Goal: Use online tool/utility: Utilize a website feature to perform a specific function

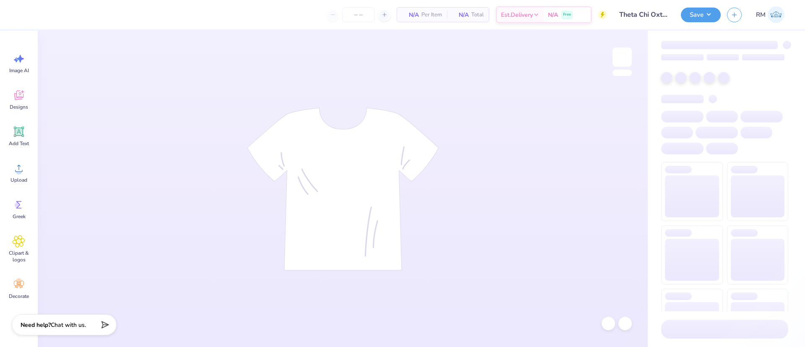
type input "160"
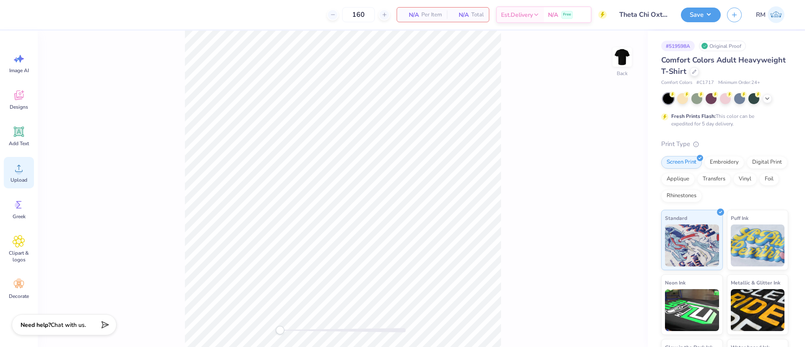
click at [24, 173] on icon at bounding box center [19, 168] width 13 height 13
click at [21, 174] on div "Upload" at bounding box center [19, 172] width 30 height 31
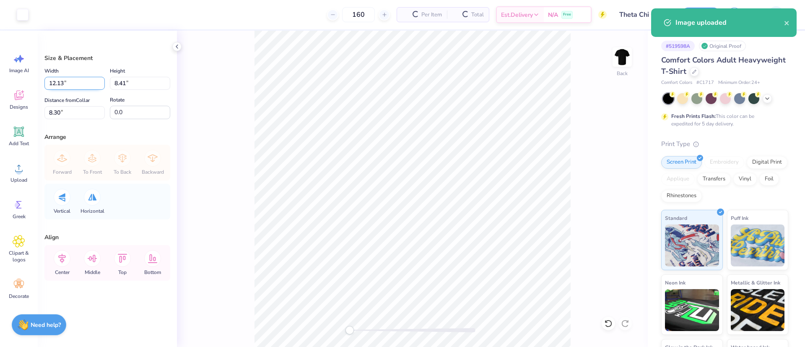
click at [74, 78] on input "12.13" at bounding box center [74, 83] width 60 height 13
click at [73, 78] on input "12.13" at bounding box center [74, 83] width 60 height 13
type input "3.50"
type input "2.43"
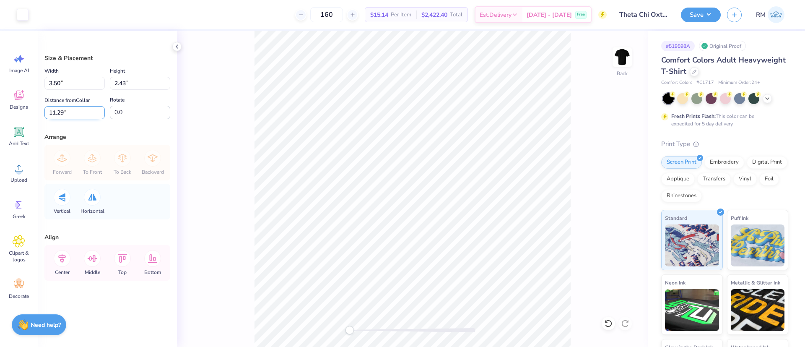
click at [68, 107] on input "11.29" at bounding box center [74, 112] width 60 height 13
type input "3"
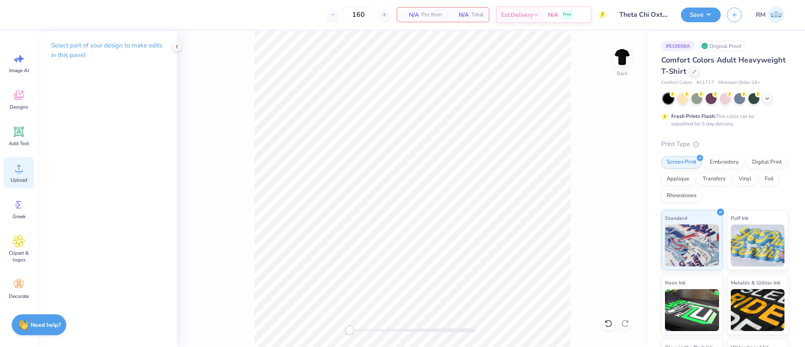
click at [16, 166] on icon at bounding box center [19, 168] width 13 height 13
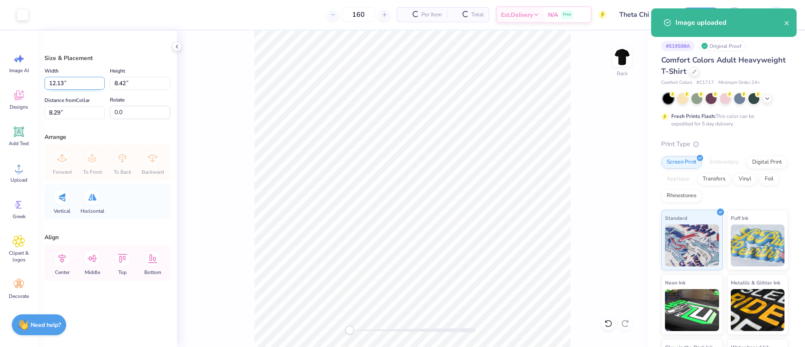
click at [72, 81] on input "12.13" at bounding box center [74, 83] width 60 height 13
type input "3.50"
type input "2.43"
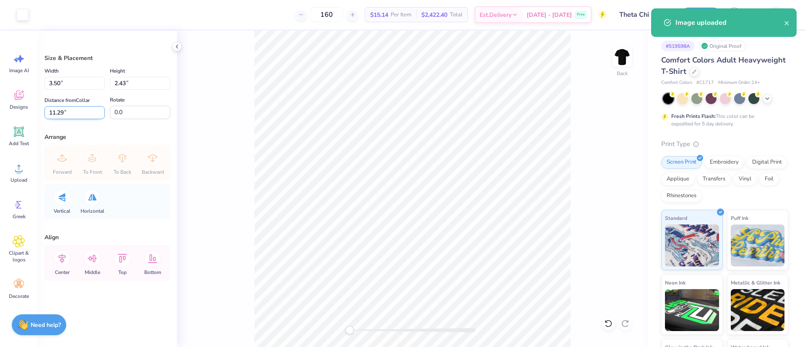
click at [57, 111] on input "11.29" at bounding box center [74, 112] width 60 height 13
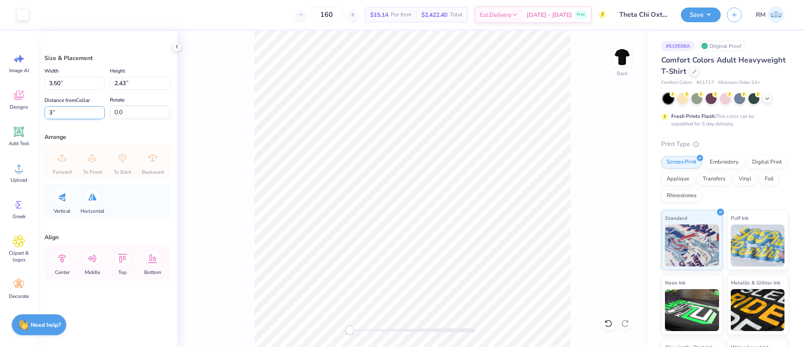
type input "3"
click at [633, 61] on div "Back" at bounding box center [412, 189] width 471 height 316
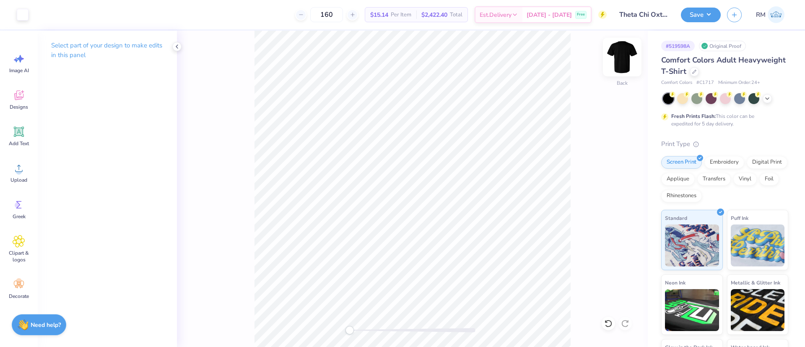
click at [618, 58] on img at bounding box center [622, 57] width 34 height 34
click at [24, 168] on icon at bounding box center [19, 168] width 13 height 13
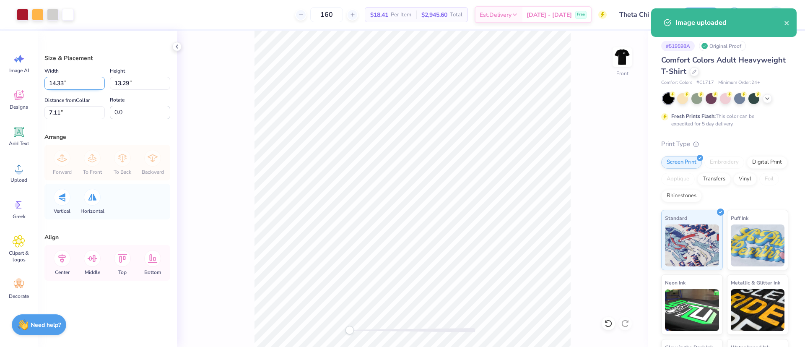
click at [67, 83] on input "14.33" at bounding box center [74, 83] width 60 height 13
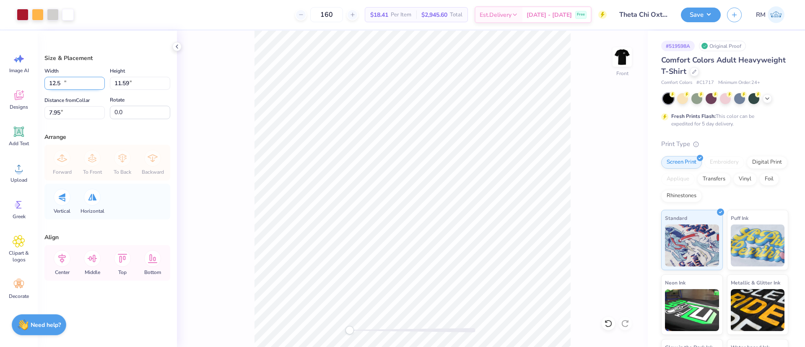
type input "12.50"
type input "11.59"
click at [60, 112] on input "7.95" at bounding box center [74, 112] width 60 height 13
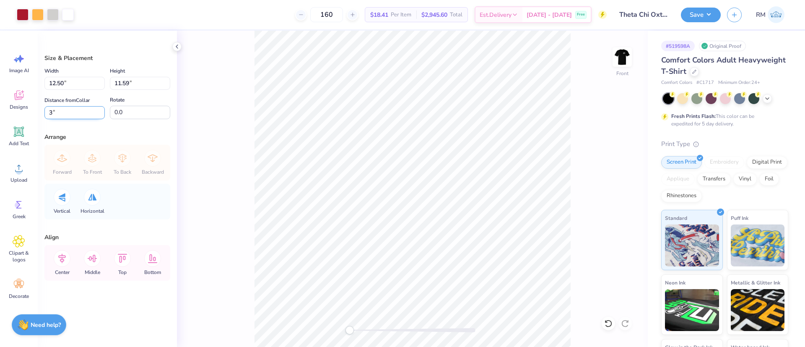
type input "3"
click at [622, 53] on img at bounding box center [622, 57] width 34 height 34
click at [697, 0] on div "Save RM" at bounding box center [743, 14] width 124 height 29
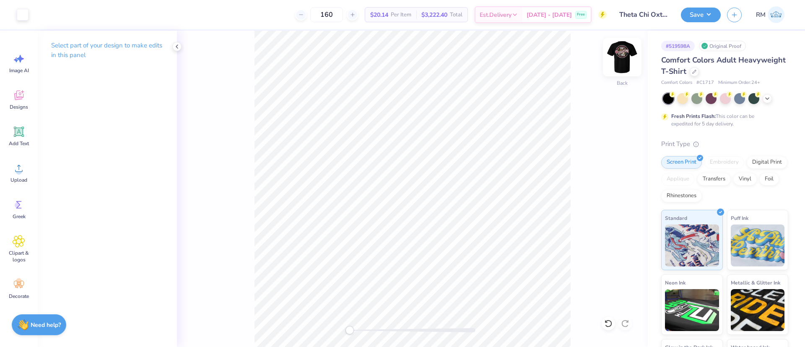
click at [629, 65] on img at bounding box center [622, 57] width 34 height 34
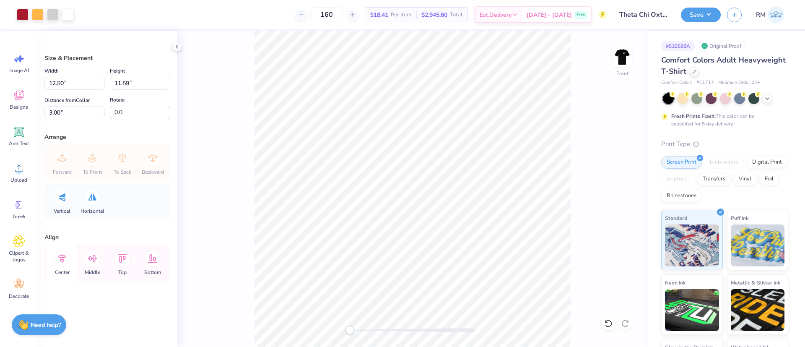
click at [69, 267] on div "Center" at bounding box center [62, 263] width 30 height 36
click at [616, 55] on img at bounding box center [622, 57] width 34 height 34
click at [708, 16] on button "Save" at bounding box center [701, 13] width 40 height 15
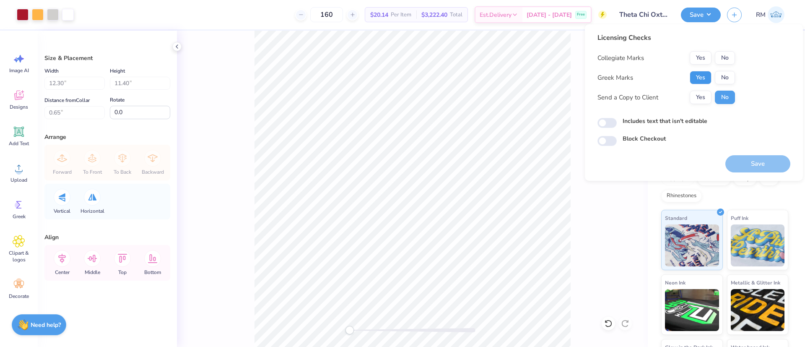
click at [696, 75] on button "Yes" at bounding box center [700, 77] width 22 height 13
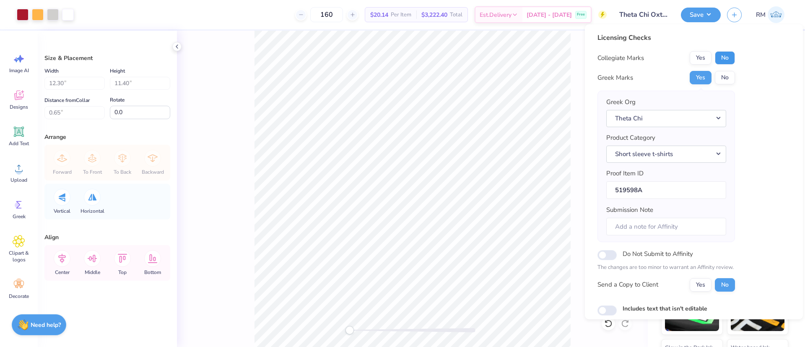
click at [725, 57] on button "No" at bounding box center [725, 57] width 20 height 13
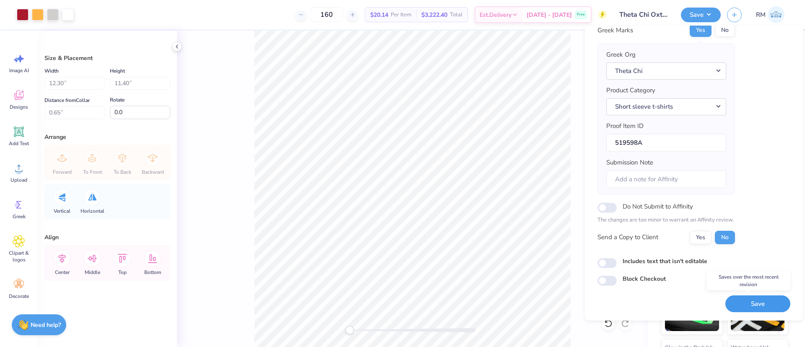
click at [763, 308] on button "Save" at bounding box center [757, 303] width 65 height 17
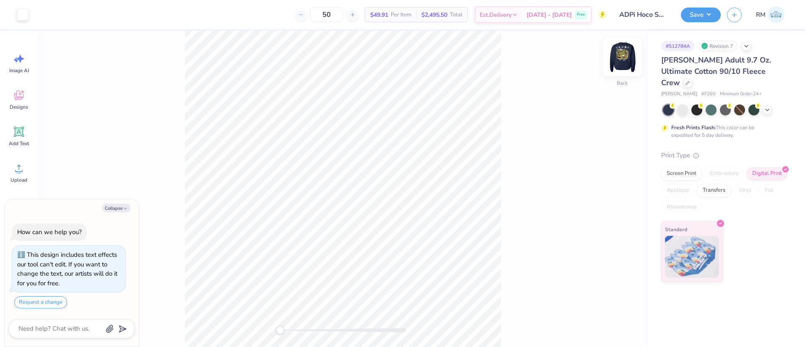
click at [626, 64] on img at bounding box center [622, 57] width 34 height 34
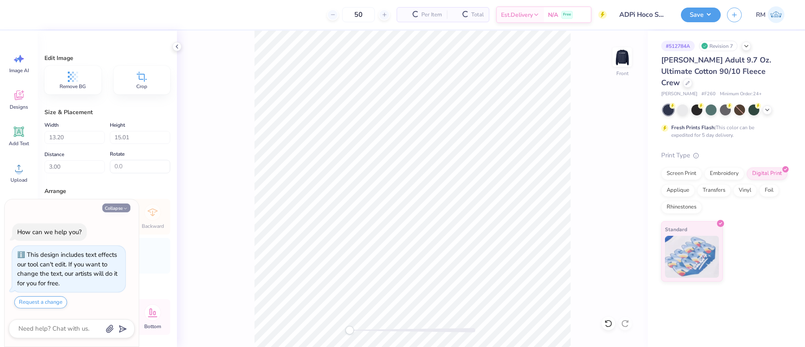
click at [116, 210] on button "Collapse" at bounding box center [116, 207] width 28 height 9
type textarea "x"
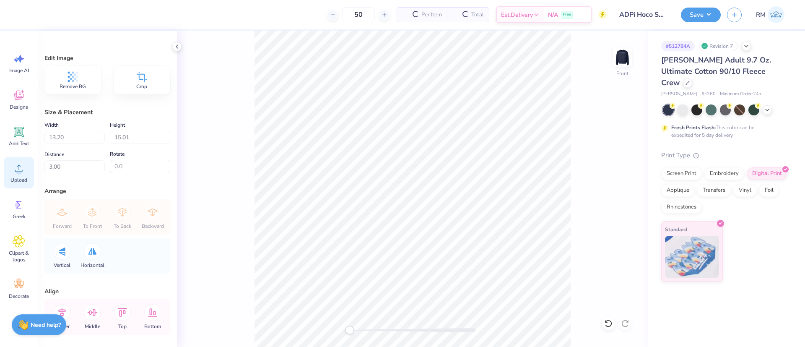
click at [19, 174] on circle at bounding box center [19, 171] width 6 height 6
click at [10, 173] on div "Upload" at bounding box center [19, 172] width 30 height 31
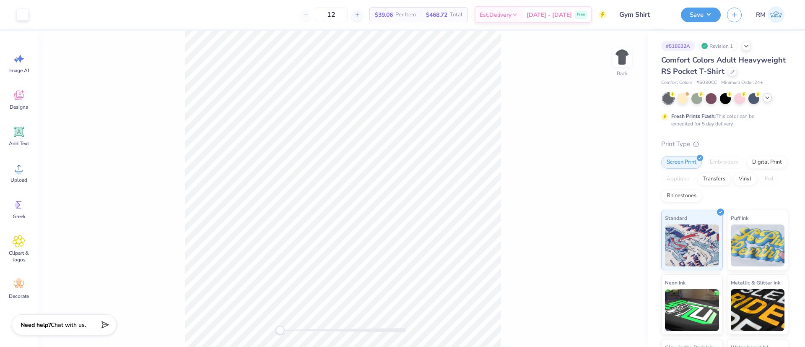
click at [769, 101] on icon at bounding box center [767, 97] width 7 height 7
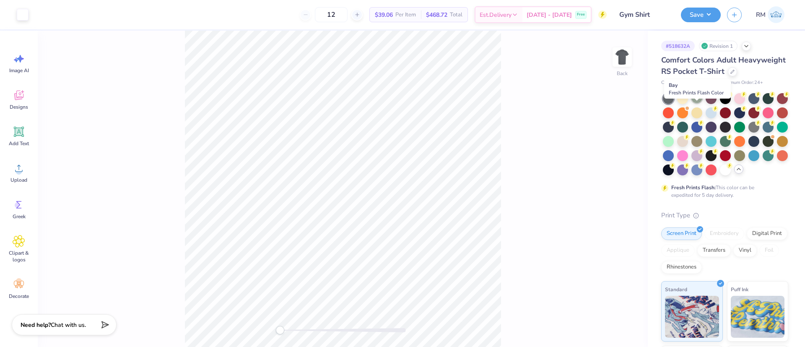
click at [695, 103] on div at bounding box center [696, 97] width 11 height 11
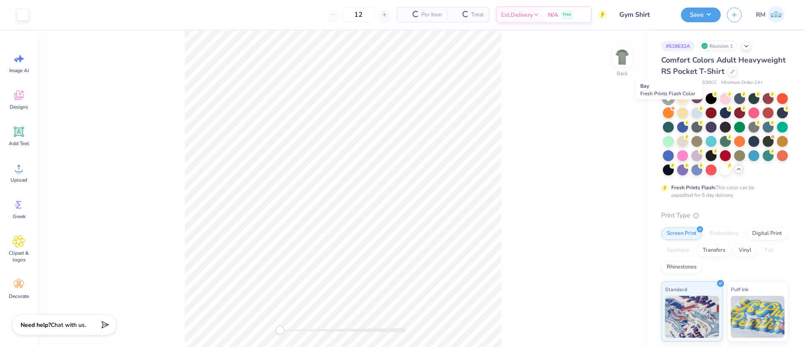
click at [668, 104] on div at bounding box center [668, 98] width 11 height 11
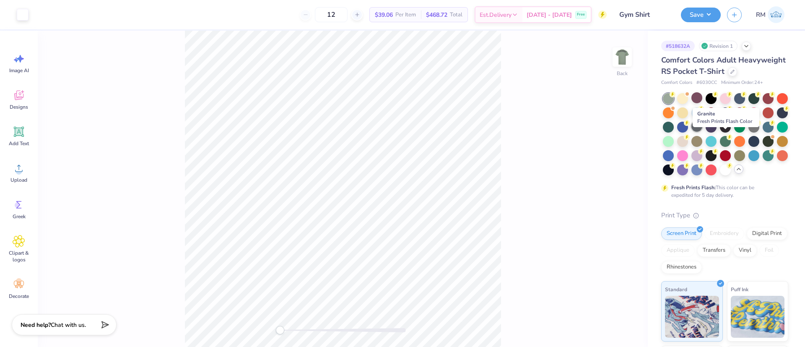
click at [702, 132] on div at bounding box center [696, 126] width 11 height 11
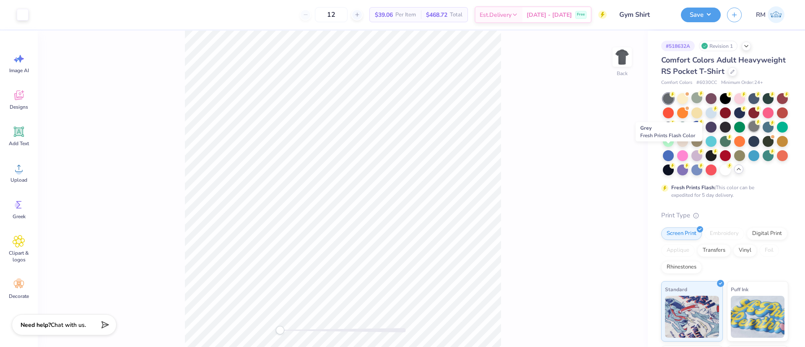
click at [748, 132] on div at bounding box center [753, 126] width 11 height 11
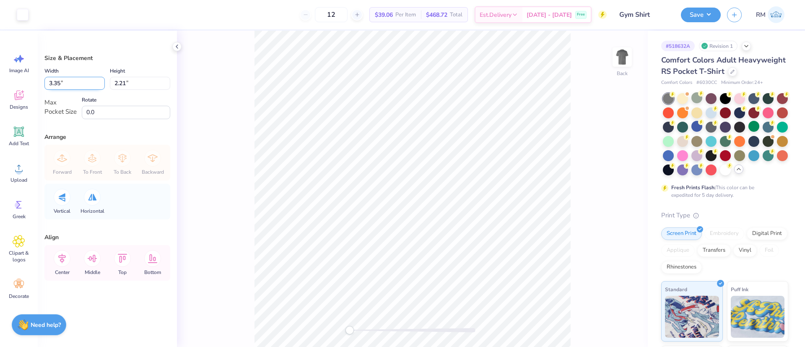
click at [72, 79] on input "3.35" at bounding box center [74, 83] width 60 height 13
drag, startPoint x: 72, startPoint y: 79, endPoint x: 71, endPoint y: 101, distance: 22.7
click at [72, 78] on input "3.35" at bounding box center [74, 83] width 60 height 13
type input "3.50"
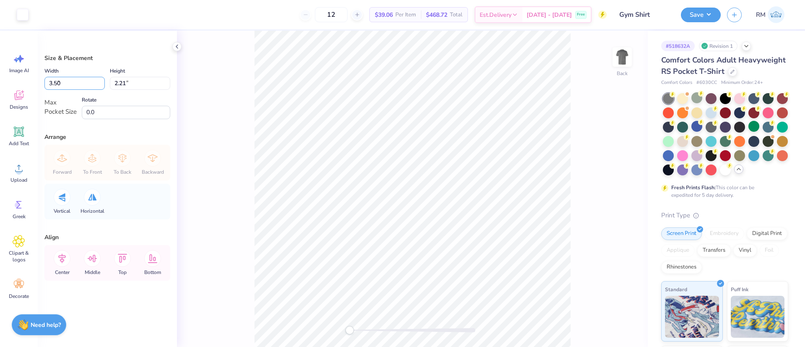
type input "2.31"
click at [63, 259] on icon at bounding box center [62, 259] width 8 height 10
click at [95, 262] on icon at bounding box center [92, 258] width 17 height 17
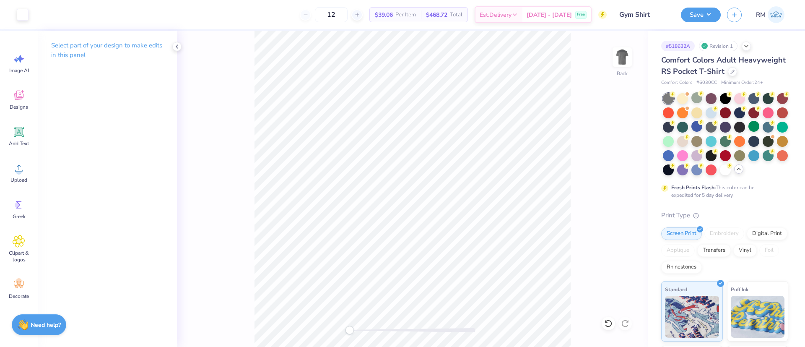
click at [608, 66] on div "Back" at bounding box center [412, 189] width 471 height 316
click at [624, 58] on img at bounding box center [622, 57] width 34 height 34
click at [13, 175] on div "Upload" at bounding box center [19, 172] width 30 height 31
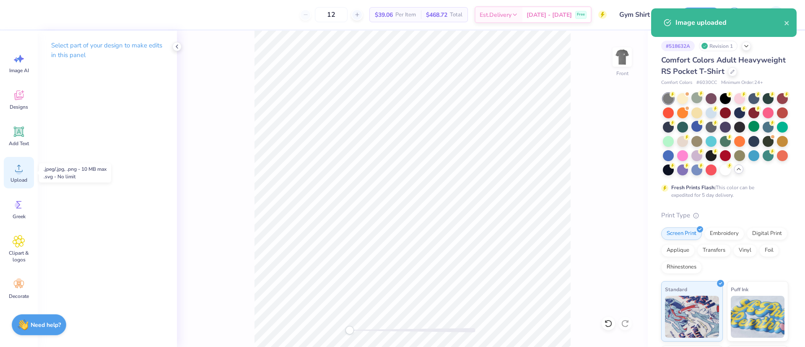
click at [30, 171] on div "Upload" at bounding box center [19, 172] width 30 height 31
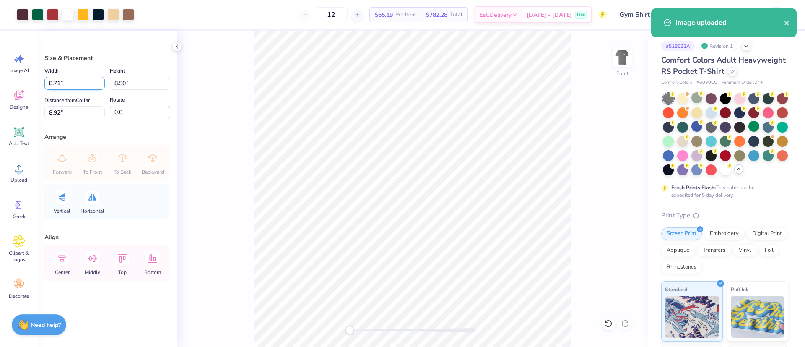
click at [54, 84] on input "8.71" at bounding box center [74, 83] width 60 height 13
type input "12.00"
type input "11.71"
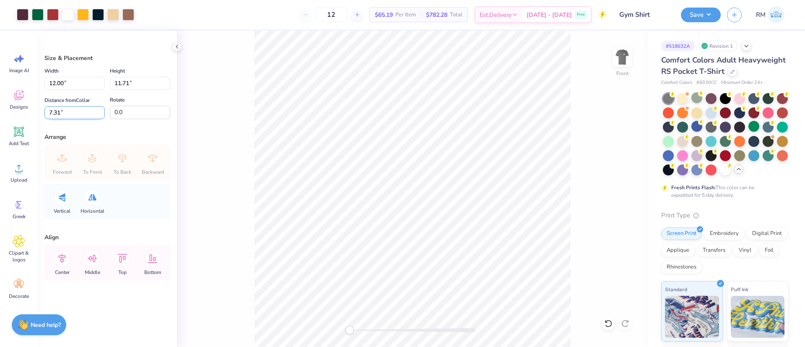
click at [77, 111] on input "7.31" at bounding box center [74, 112] width 60 height 13
type input "3"
click at [57, 259] on icon at bounding box center [62, 258] width 17 height 17
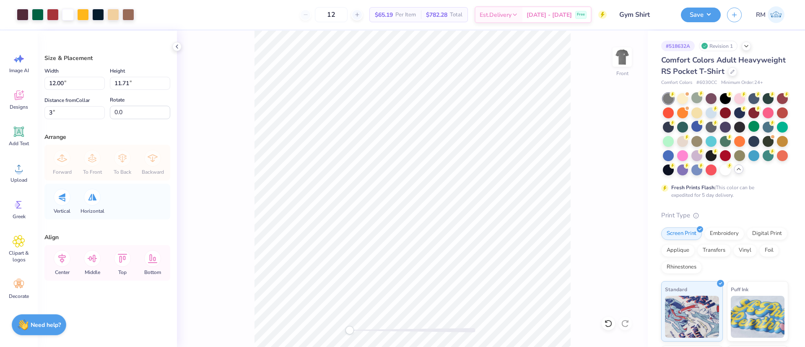
drag, startPoint x: 590, startPoint y: 141, endPoint x: 594, endPoint y: 134, distance: 8.6
click at [590, 141] on div "Front" at bounding box center [412, 189] width 471 height 316
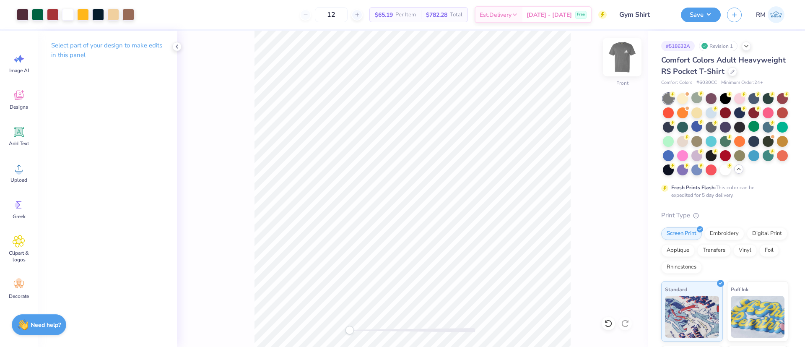
click at [622, 57] on img at bounding box center [622, 57] width 34 height 34
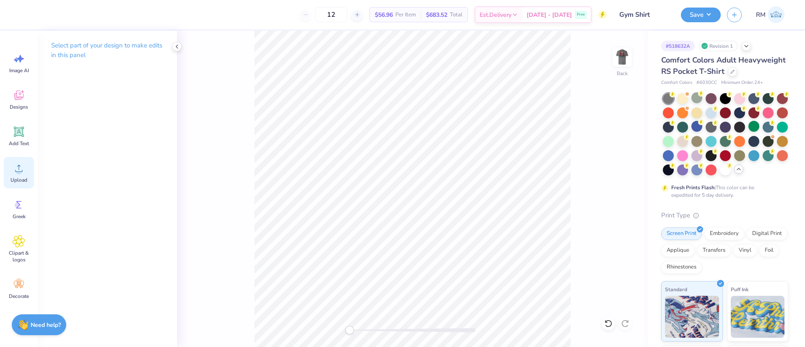
click at [16, 175] on div "Upload" at bounding box center [19, 172] width 30 height 31
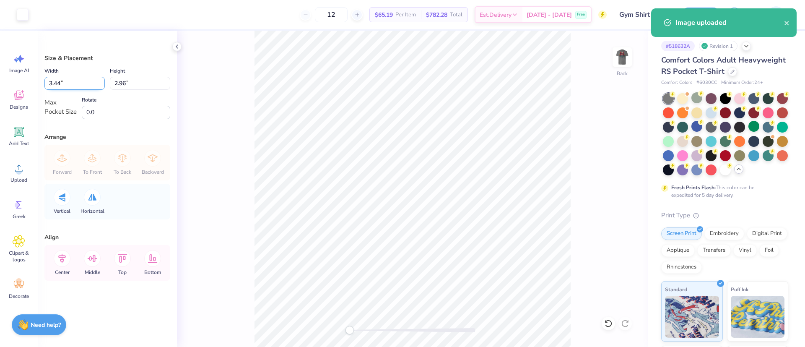
click at [67, 83] on input "3.44" at bounding box center [74, 83] width 60 height 13
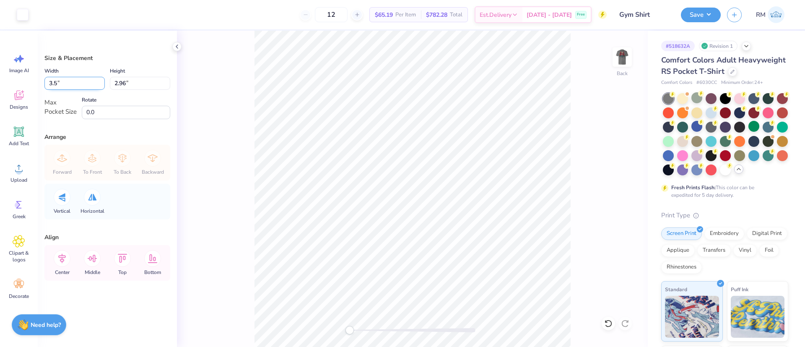
type input "3.50"
type input "3.02"
click at [62, 260] on icon at bounding box center [62, 258] width 17 height 17
click at [83, 260] on div "Middle" at bounding box center [92, 263] width 30 height 36
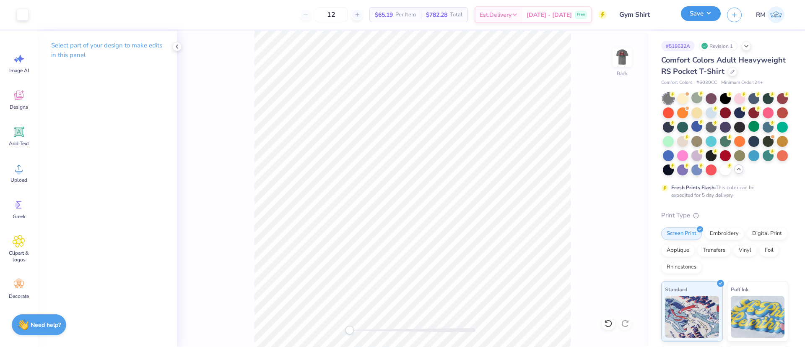
click at [699, 10] on button "Save" at bounding box center [701, 13] width 40 height 15
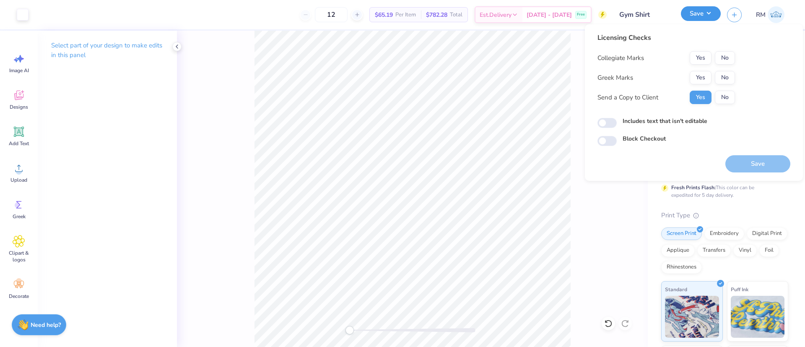
click at [699, 15] on button "Save" at bounding box center [701, 13] width 40 height 15
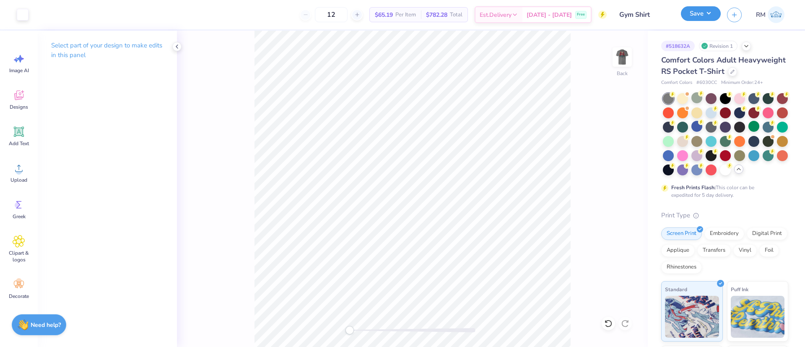
click at [699, 15] on button "Save" at bounding box center [701, 13] width 40 height 15
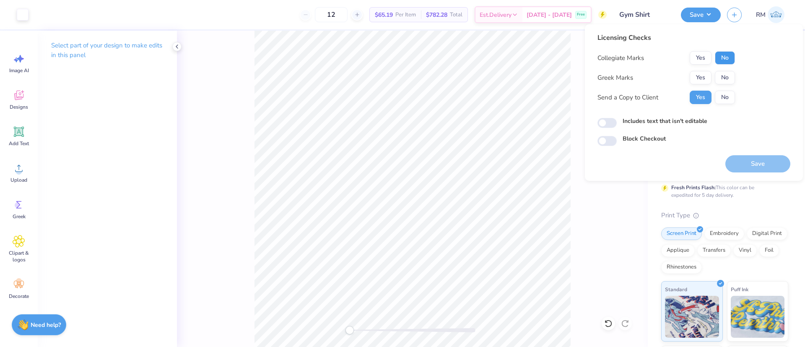
click at [720, 60] on button "No" at bounding box center [725, 57] width 20 height 13
click at [721, 73] on button "No" at bounding box center [725, 77] width 20 height 13
click at [777, 160] on button "Save" at bounding box center [757, 163] width 65 height 17
